Goal: Information Seeking & Learning: Check status

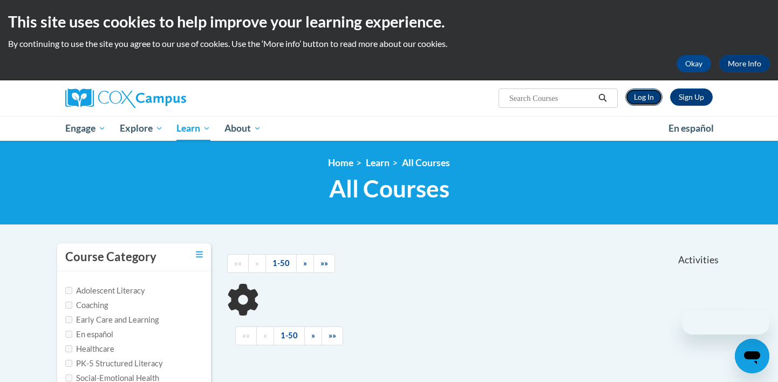
click at [645, 97] on link "Log In" at bounding box center [644, 97] width 37 height 17
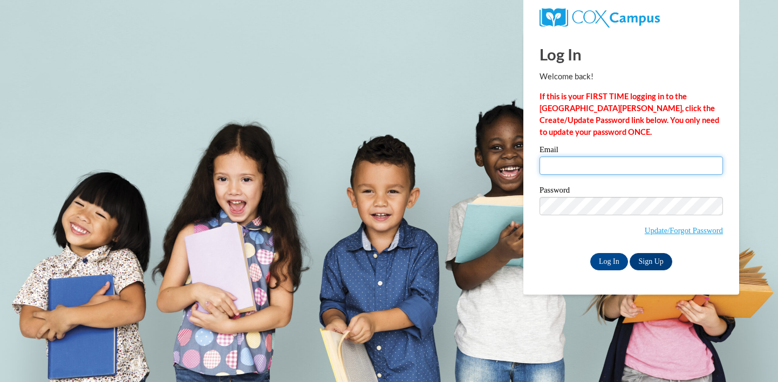
click at [597, 157] on input "Email" at bounding box center [632, 166] width 184 height 18
type input "gsheskey@waukesha.k12.wi.us"
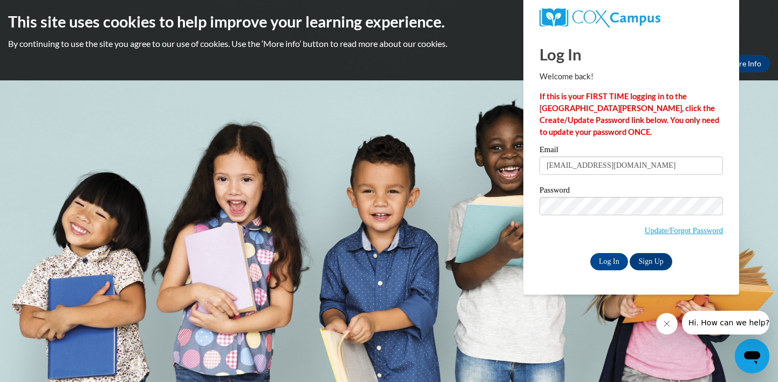
click at [541, 248] on div "Password Update/Forgot Password" at bounding box center [632, 218] width 184 height 64
click at [615, 260] on input "Log In" at bounding box center [610, 261] width 38 height 17
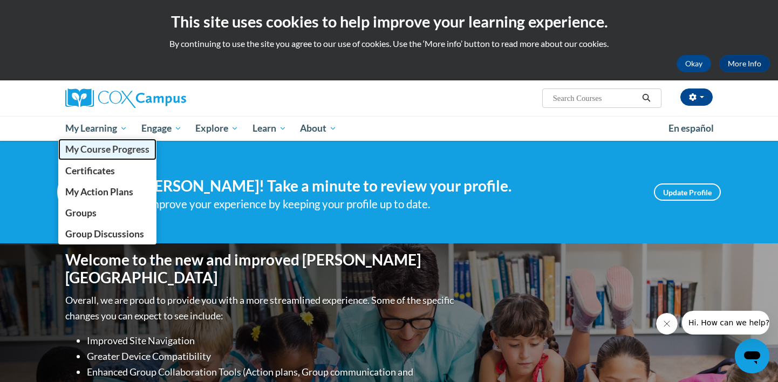
click at [110, 147] on span "My Course Progress" at bounding box center [107, 149] width 84 height 11
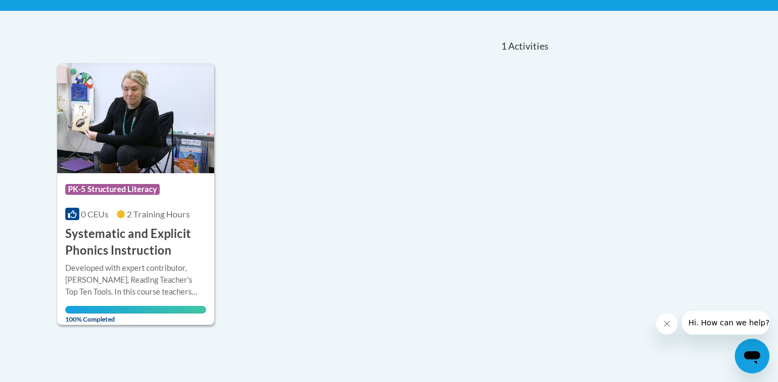
scroll to position [188, 0]
